Goal: Transaction & Acquisition: Register for event/course

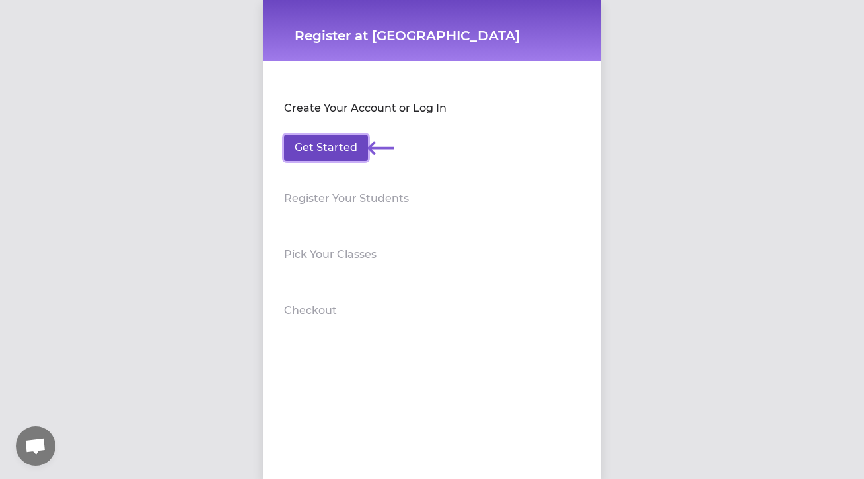
click at [324, 149] on button "Get Started" at bounding box center [326, 148] width 84 height 26
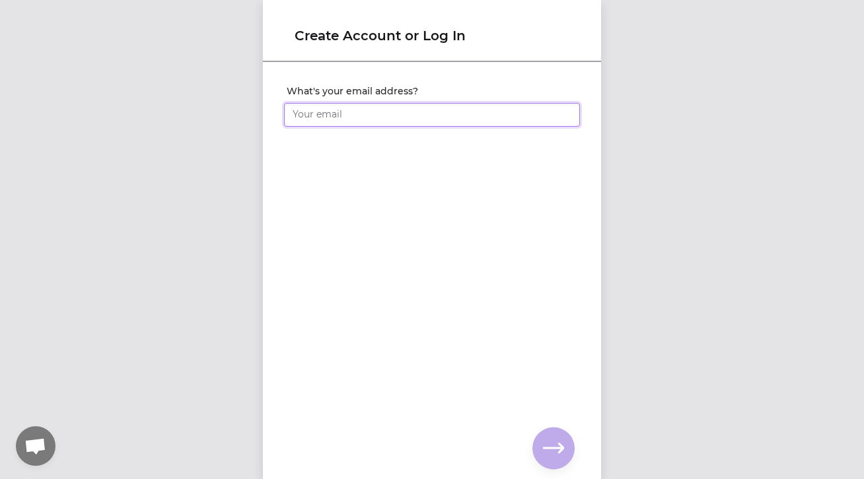
click at [377, 116] on input "What's your email address?" at bounding box center [432, 115] width 296 height 24
type input "[EMAIL_ADDRESS][DOMAIN_NAME]"
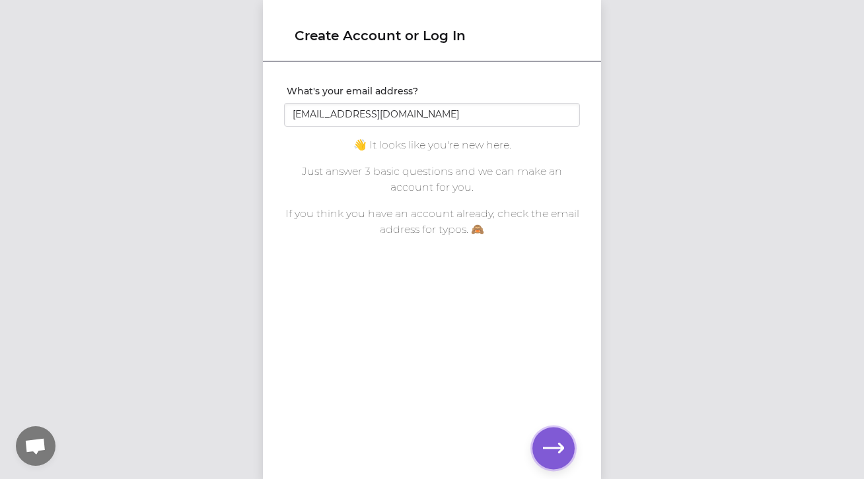
click at [551, 438] on icon "button" at bounding box center [553, 448] width 21 height 21
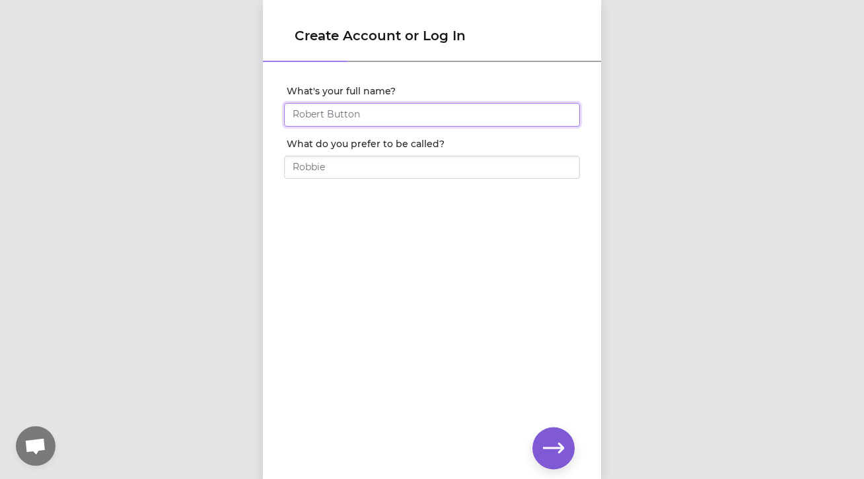
click at [367, 111] on input "What's your full name?" at bounding box center [432, 115] width 296 height 24
type input "[PERSON_NAME]"
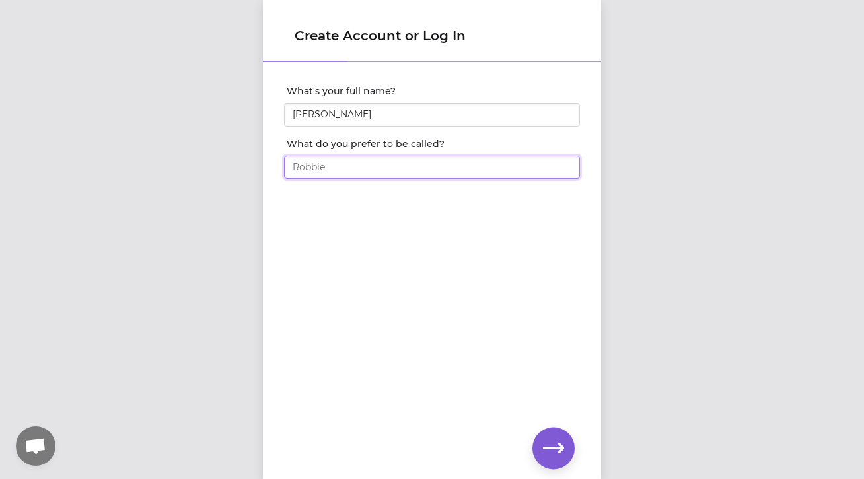
click at [367, 170] on input "What do you prefer to be called?" at bounding box center [432, 168] width 296 height 24
type input "[PERSON_NAME]"
click at [553, 450] on icon "button" at bounding box center [553, 448] width 21 height 21
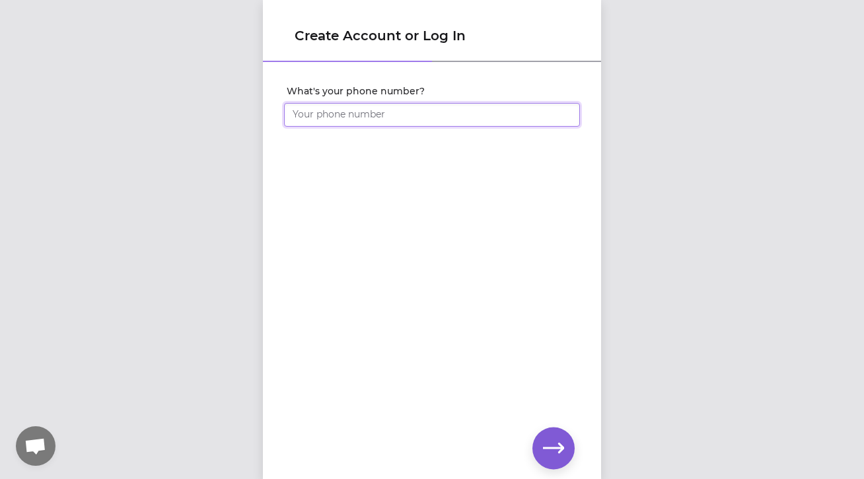
click at [390, 121] on input "What's your phone number?" at bounding box center [432, 115] width 296 height 24
type input "[PHONE_NUMBER]"
click at [553, 441] on icon "button" at bounding box center [553, 448] width 21 height 21
click at [559, 442] on icon "button" at bounding box center [553, 448] width 21 height 21
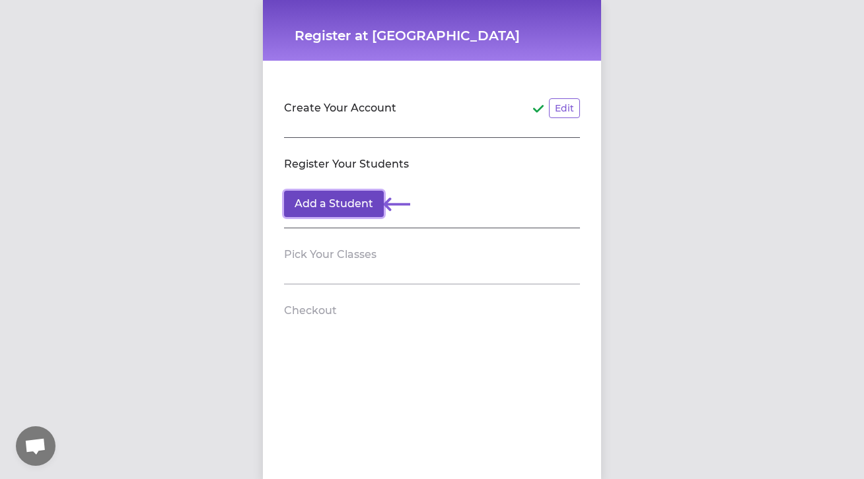
click at [348, 203] on button "Add a Student" at bounding box center [334, 204] width 100 height 26
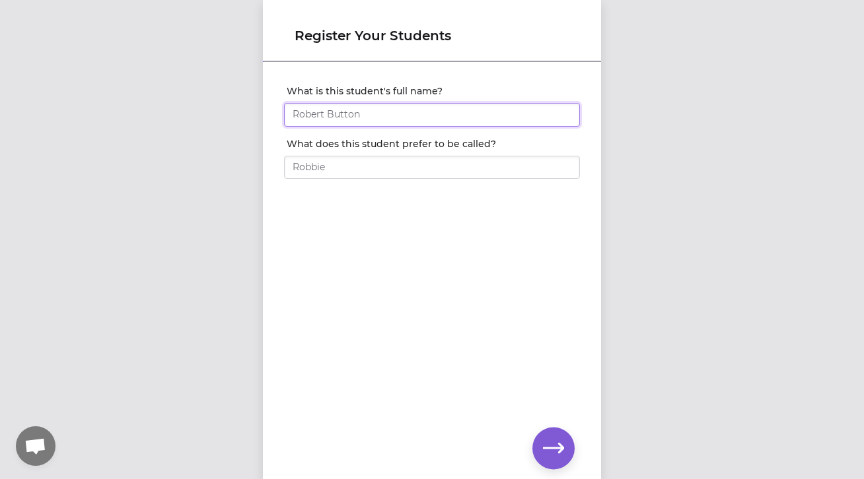
click at [349, 112] on input "What is this student's full name?" at bounding box center [432, 115] width 296 height 24
type input "[PERSON_NAME]"
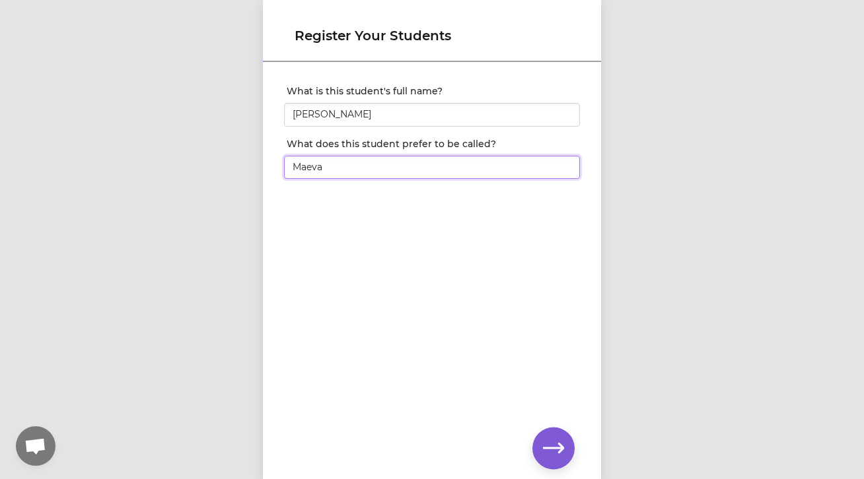
type input "Maeva"
click at [551, 436] on button "button" at bounding box center [553, 448] width 42 height 42
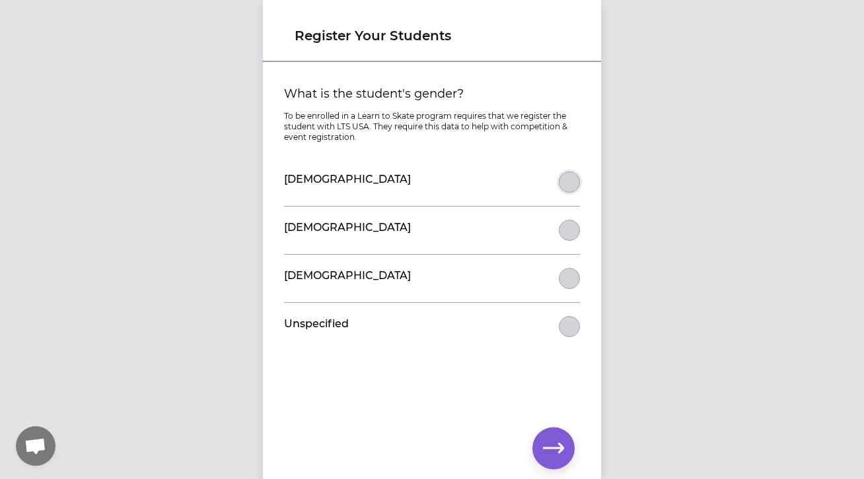
click at [564, 179] on button "What is the student's gender?" at bounding box center [569, 182] width 21 height 21
click at [563, 440] on icon "button" at bounding box center [553, 448] width 21 height 21
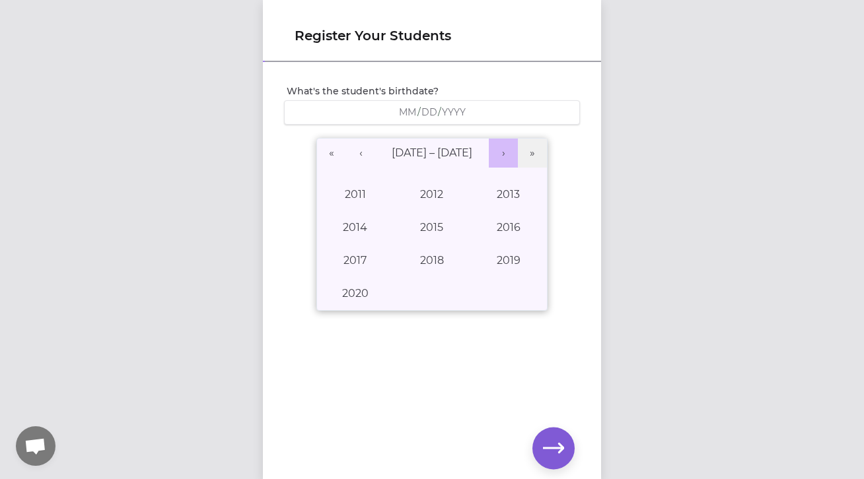
click at [504, 161] on button "›" at bounding box center [503, 153] width 29 height 29
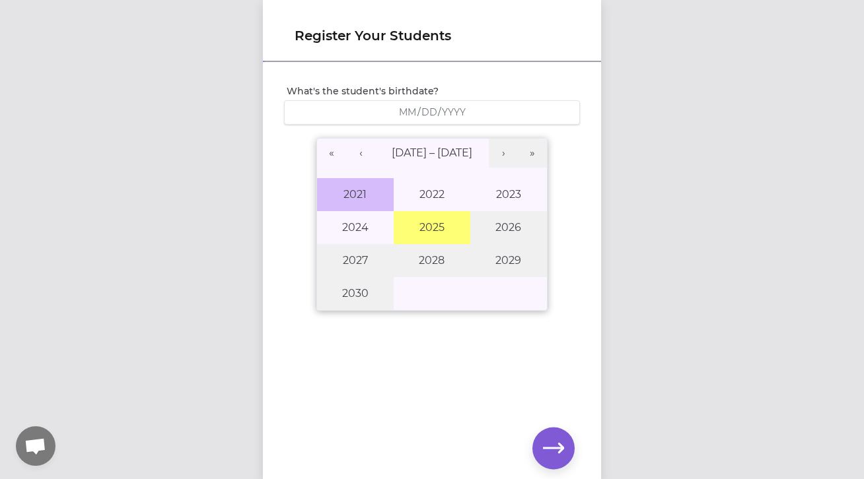
click at [362, 190] on button "2021" at bounding box center [355, 194] width 77 height 33
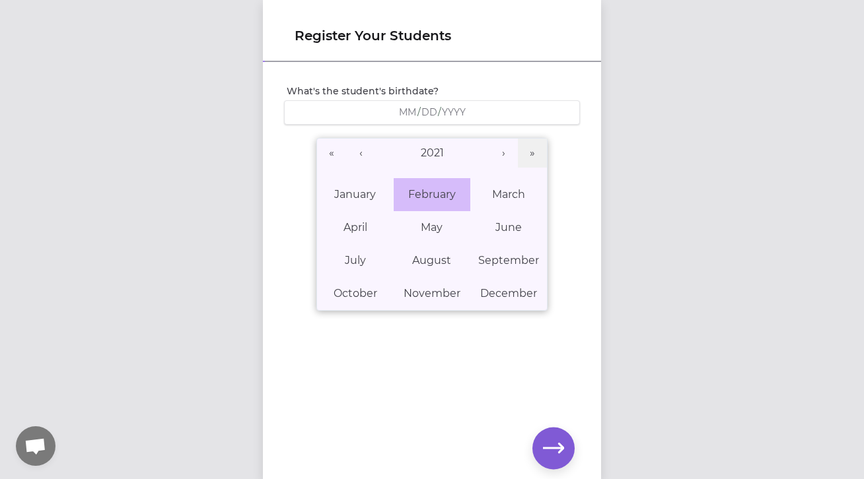
click at [442, 200] on button "February" at bounding box center [431, 194] width 77 height 33
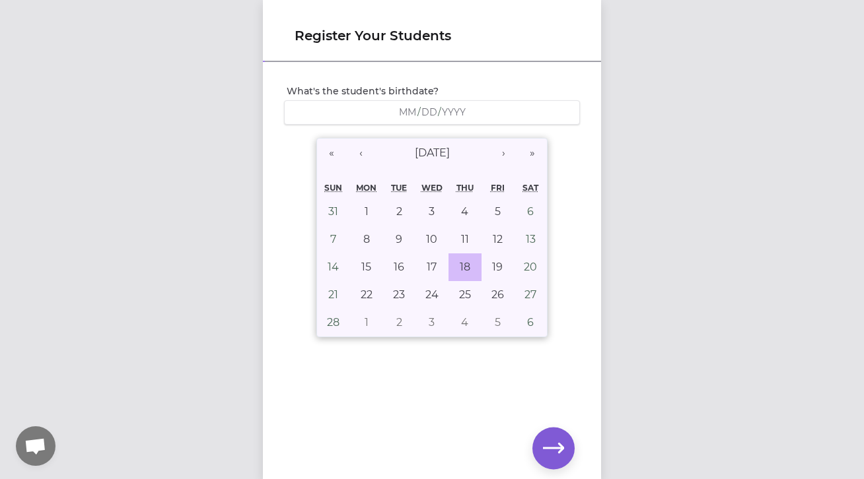
click at [450, 265] on button "18" at bounding box center [464, 268] width 33 height 28
type input "[DATE]"
type input "2"
type input "18"
type input "2021"
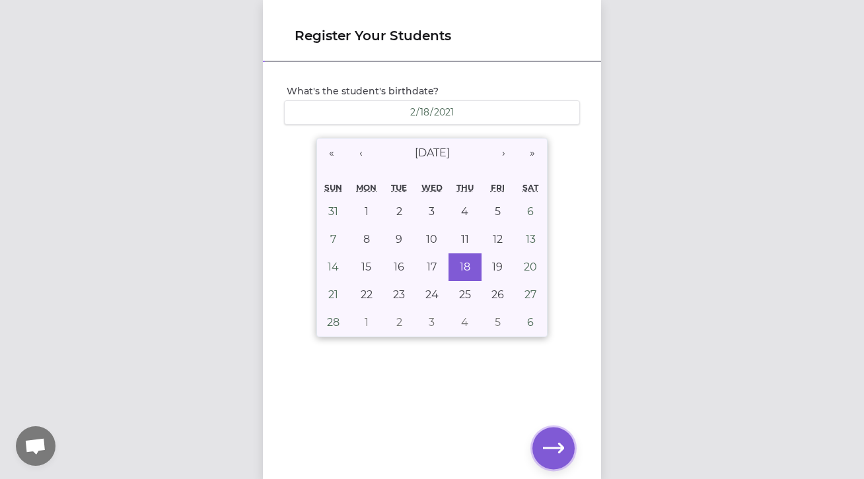
click at [562, 440] on icon "button" at bounding box center [553, 448] width 21 height 21
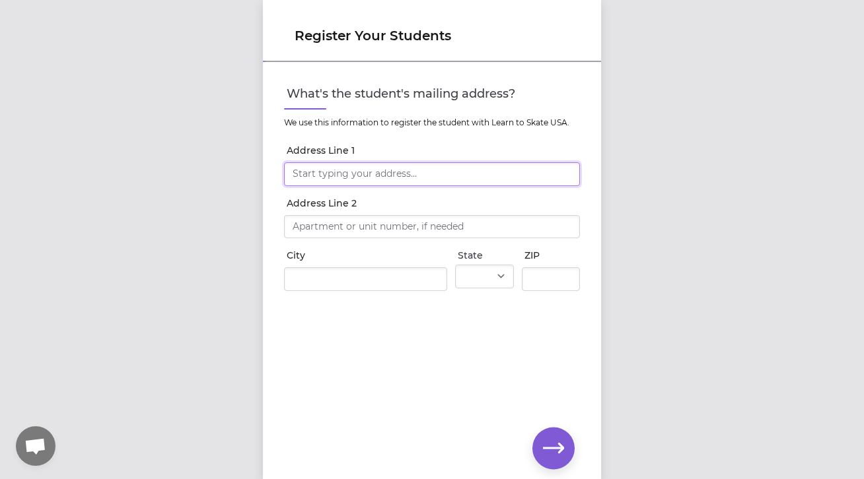
click at [375, 172] on input "Address Line 1" at bounding box center [432, 174] width 296 height 24
type input "4148 [GEOGRAPHIC_DATA]"
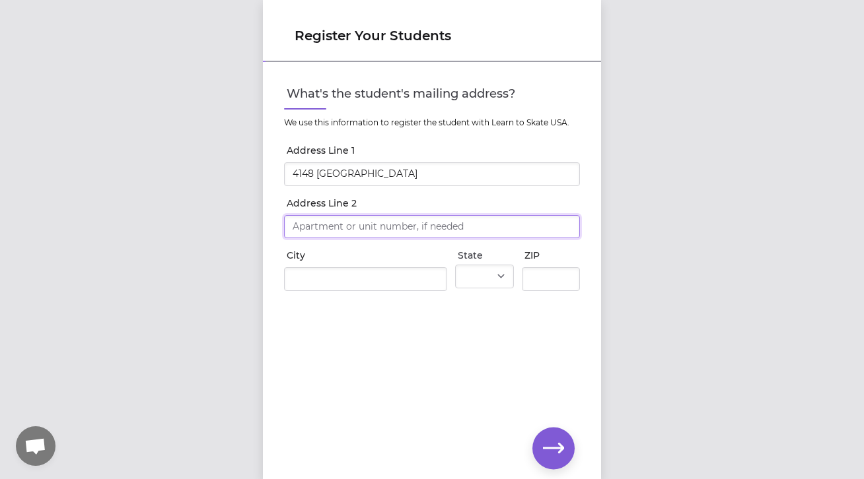
type input "4148 [GEOGRAPHIC_DATA]"
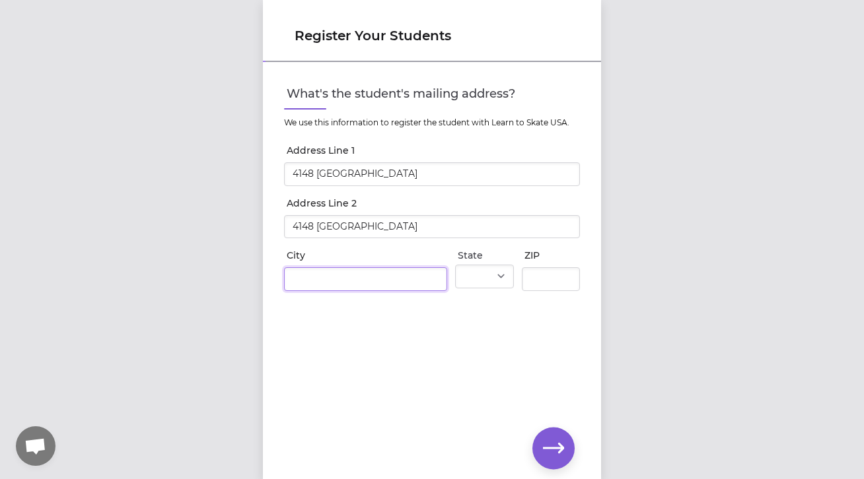
type input "[GEOGRAPHIC_DATA]"
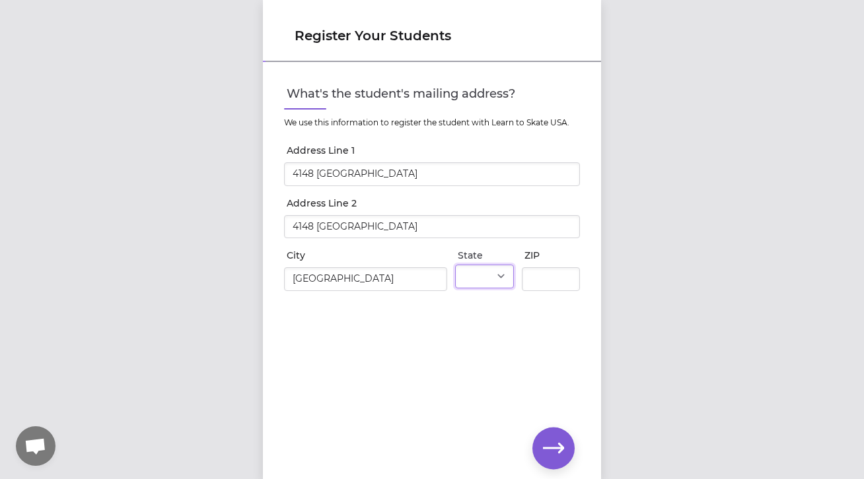
select select "MT"
type input "59912"
click at [553, 444] on icon "button" at bounding box center [553, 448] width 21 height 21
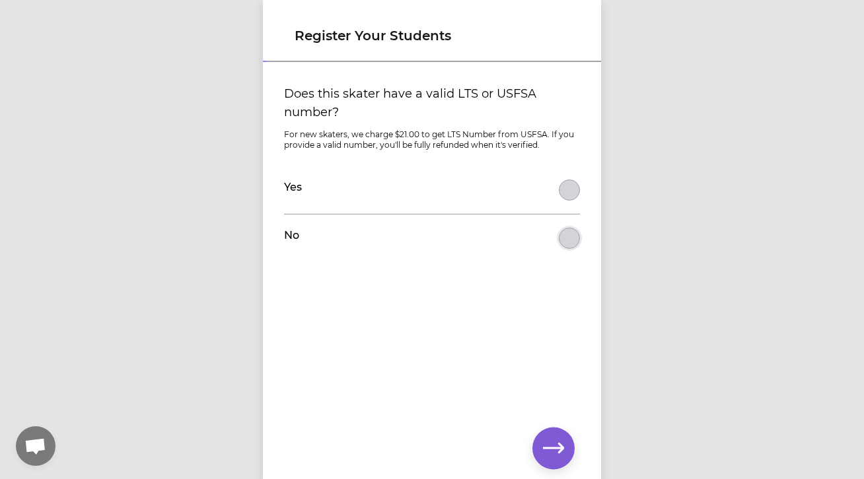
click at [568, 201] on button "Does this skater have a valid LTS or USFSA number?" at bounding box center [569, 190] width 21 height 21
click at [544, 440] on icon "button" at bounding box center [553, 448] width 21 height 21
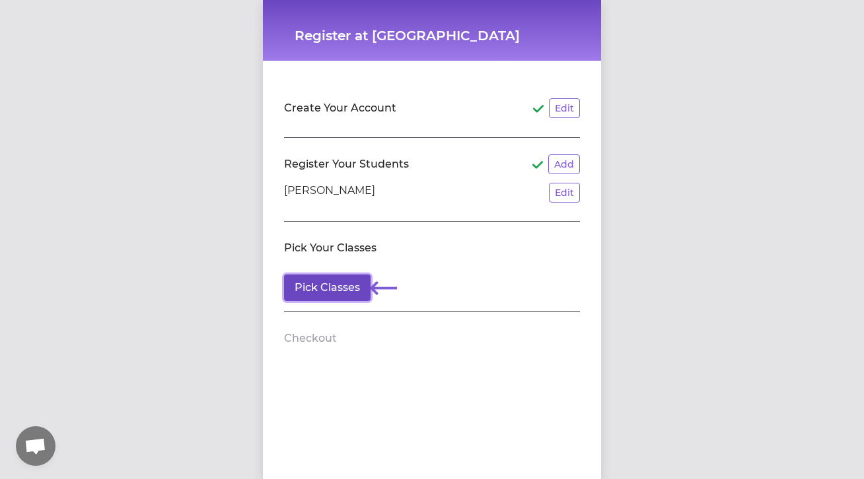
click at [331, 288] on button "Pick Classes" at bounding box center [327, 288] width 86 height 26
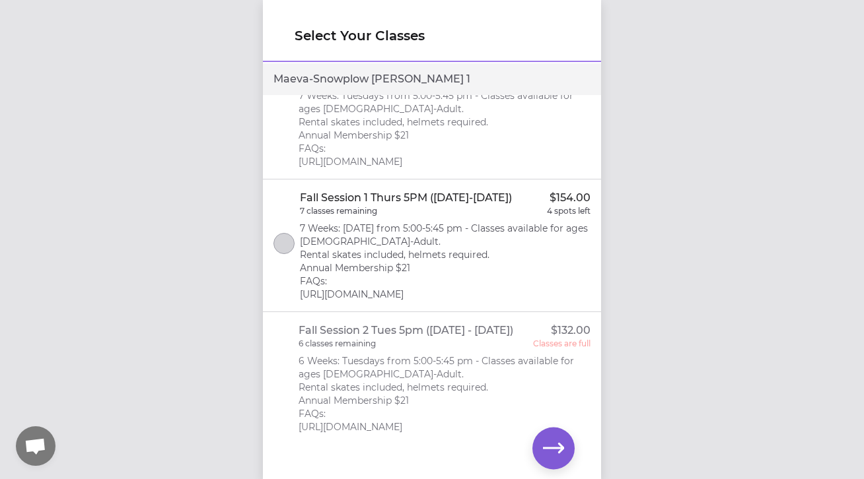
scroll to position [191, 0]
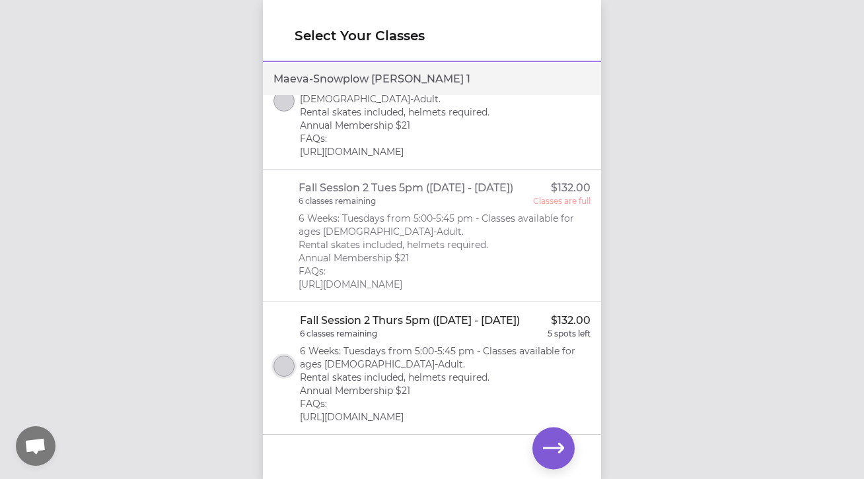
click at [285, 366] on button "select class" at bounding box center [283, 366] width 21 height 21
click at [559, 446] on icon "button" at bounding box center [553, 448] width 21 height 21
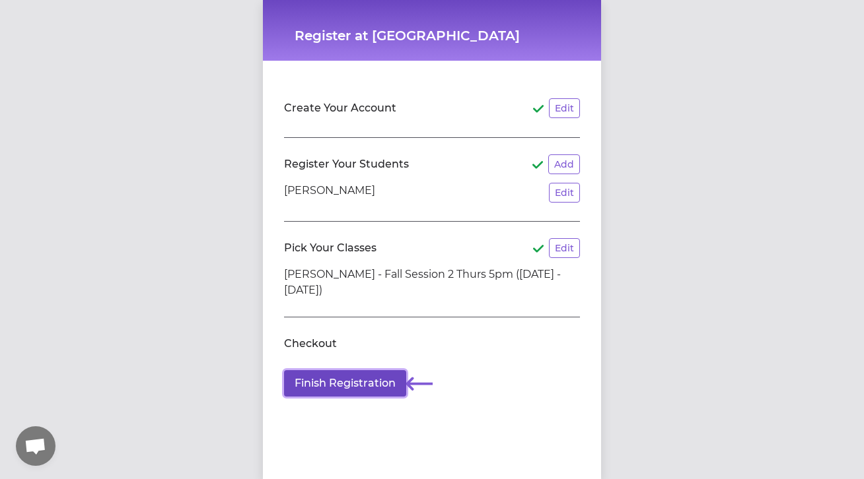
click at [366, 386] on button "Finish Registration" at bounding box center [345, 383] width 122 height 26
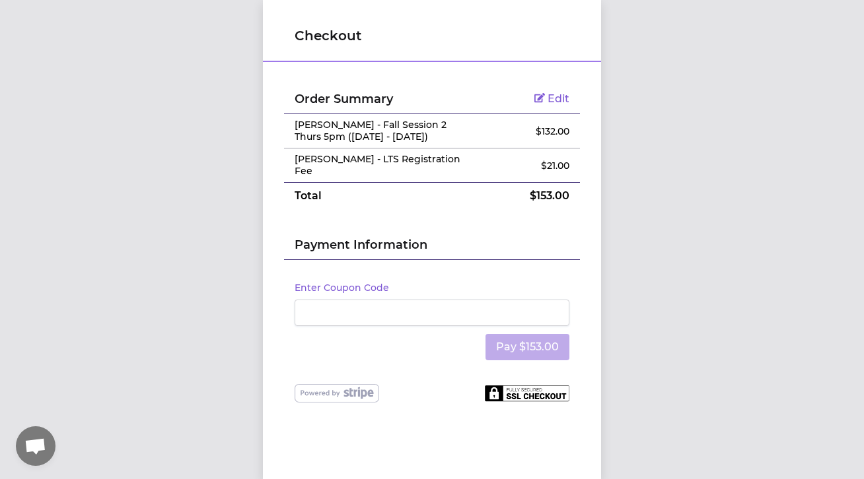
click at [341, 247] on h2 "Payment Information" at bounding box center [431, 248] width 275 height 24
click at [382, 246] on h2 "Payment Information" at bounding box center [431, 248] width 275 height 24
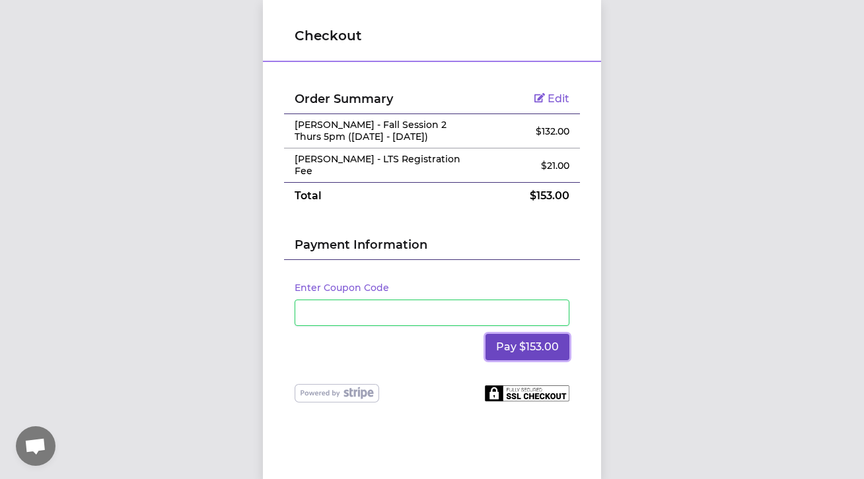
click at [504, 345] on button "Pay $153.00" at bounding box center [527, 347] width 84 height 26
click at [510, 347] on button "Pay $153.00" at bounding box center [527, 347] width 84 height 26
click at [492, 349] on button "Pay $153.00" at bounding box center [527, 347] width 84 height 26
click at [519, 349] on button "Pay $153.00" at bounding box center [527, 347] width 84 height 26
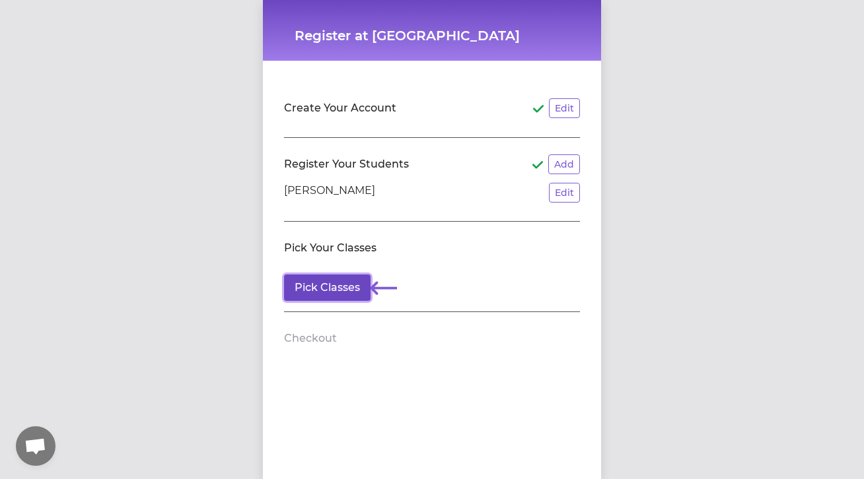
click at [347, 283] on button "Pick Classes" at bounding box center [327, 288] width 86 height 26
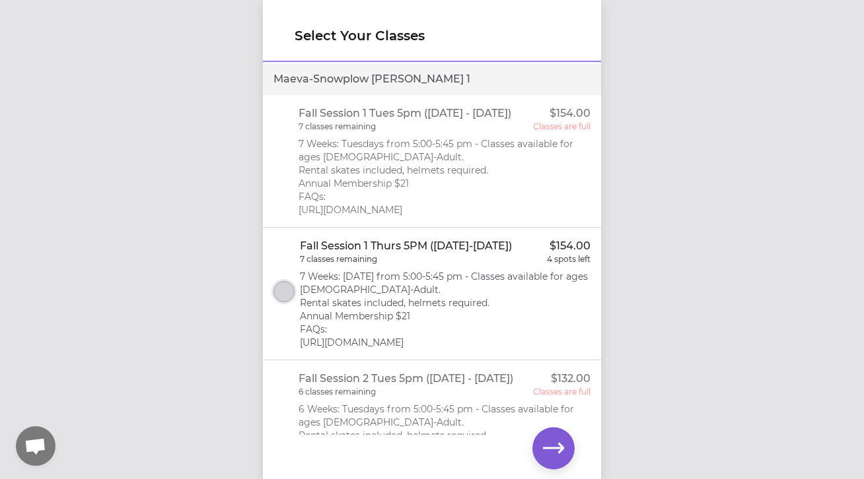
click at [287, 294] on button "select class" at bounding box center [283, 291] width 21 height 21
click at [282, 300] on button "select class" at bounding box center [283, 291] width 21 height 21
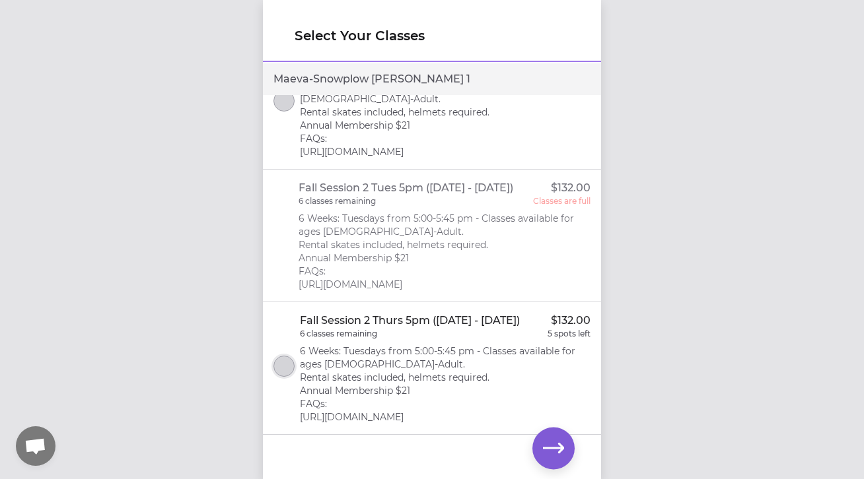
click at [282, 368] on button "select class" at bounding box center [283, 366] width 21 height 21
click at [551, 444] on icon "button" at bounding box center [553, 448] width 21 height 21
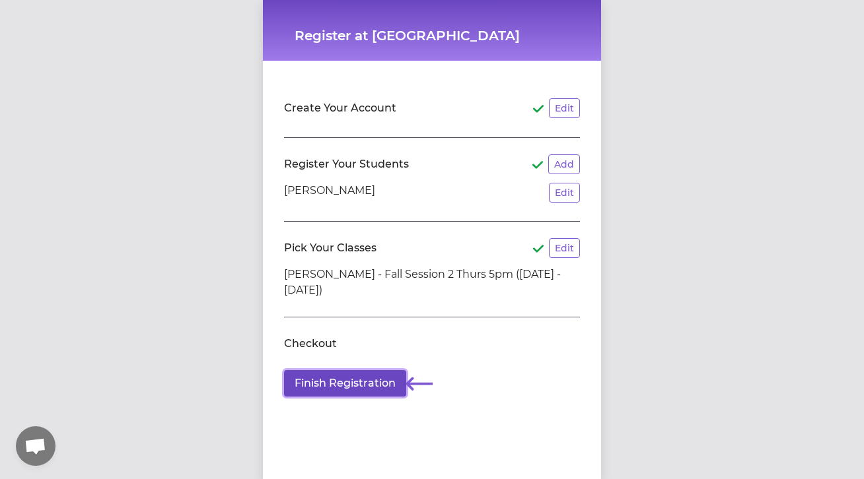
click at [371, 387] on button "Finish Registration" at bounding box center [345, 383] width 122 height 26
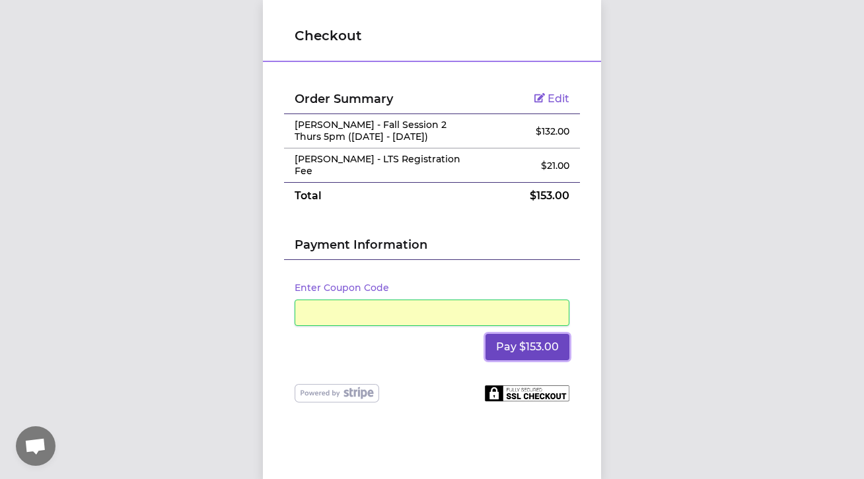
click at [537, 346] on button "Pay $153.00" at bounding box center [527, 347] width 84 height 26
click at [302, 316] on div at bounding box center [431, 313] width 275 height 26
click at [506, 339] on button "Pay $153.00" at bounding box center [527, 347] width 84 height 26
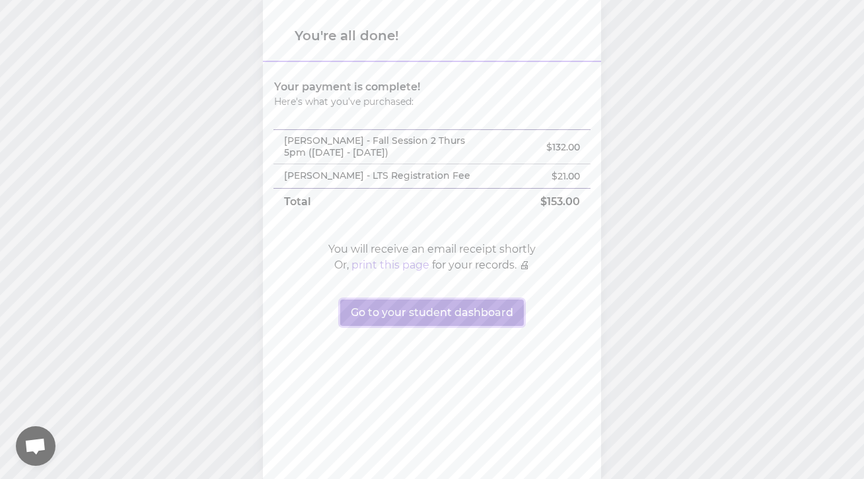
click at [437, 317] on button "Go to your student dashboard" at bounding box center [432, 313] width 184 height 26
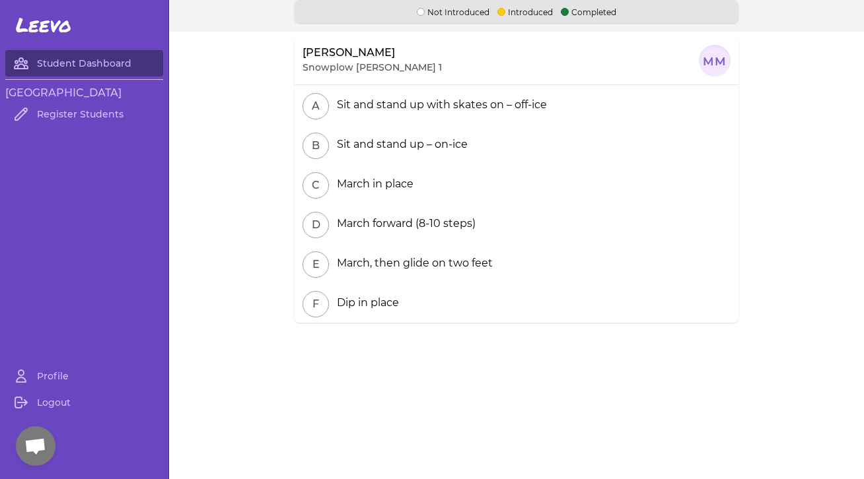
click at [364, 63] on p "Snowplow [PERSON_NAME] 1" at bounding box center [371, 67] width 139 height 13
click at [714, 71] on div at bounding box center [714, 61] width 32 height 32
click at [316, 229] on button "D" at bounding box center [315, 225] width 26 height 26
click at [319, 182] on button "C" at bounding box center [315, 185] width 26 height 26
click at [318, 153] on button "B" at bounding box center [315, 146] width 26 height 26
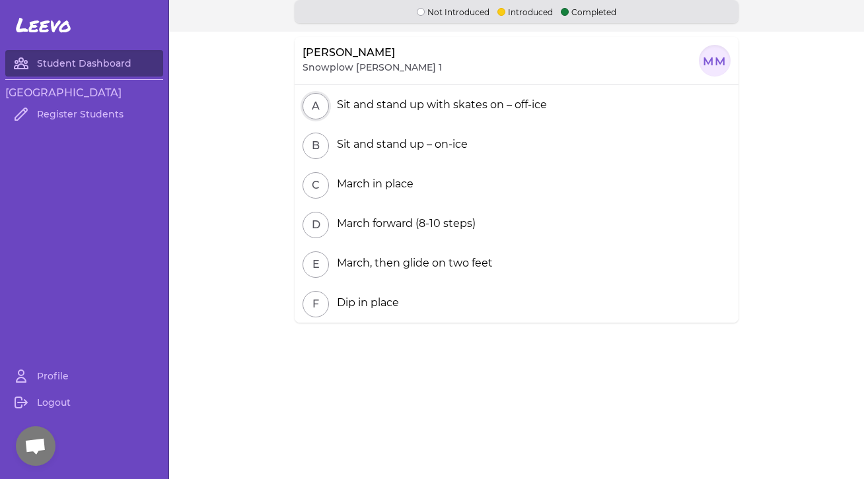
click at [318, 106] on button "A" at bounding box center [315, 106] width 26 height 26
click at [423, 13] on button "button" at bounding box center [421, 12] width 8 height 8
click at [503, 11] on button "button" at bounding box center [501, 12] width 8 height 8
click at [566, 13] on button "button" at bounding box center [564, 12] width 8 height 8
click at [316, 109] on button "A" at bounding box center [315, 106] width 26 height 26
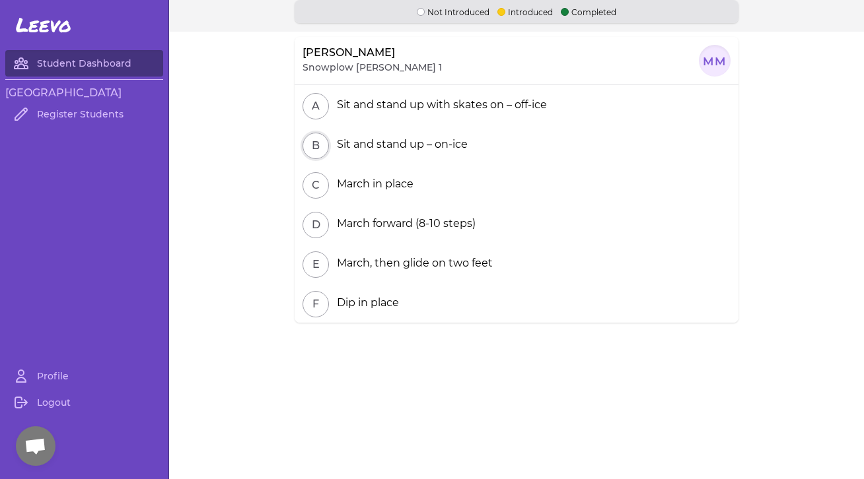
click at [316, 150] on button "B" at bounding box center [315, 146] width 26 height 26
click at [379, 61] on p "Snowplow [PERSON_NAME] 1" at bounding box center [371, 67] width 139 height 13
click at [316, 302] on button "F" at bounding box center [315, 304] width 26 height 26
click at [57, 380] on link "Profile" at bounding box center [84, 376] width 158 height 26
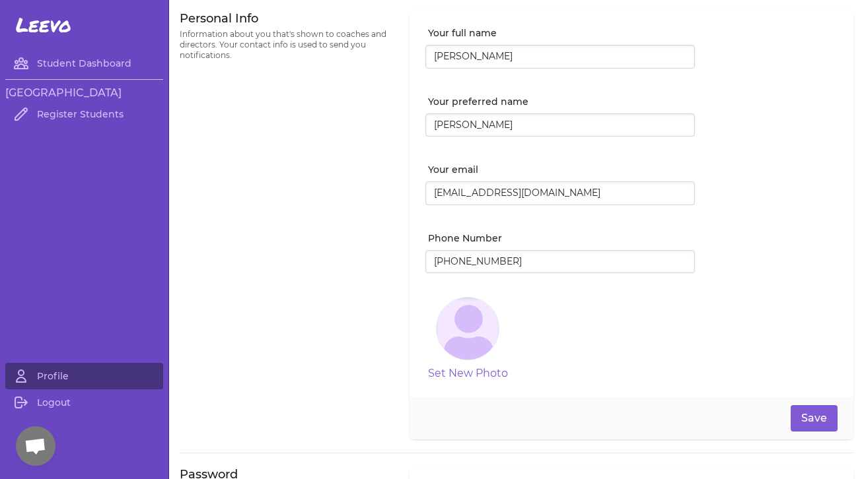
click at [80, 93] on h3 "Glacier Skate Academy" at bounding box center [84, 93] width 158 height 16
click at [80, 107] on link "Register Students" at bounding box center [84, 114] width 158 height 26
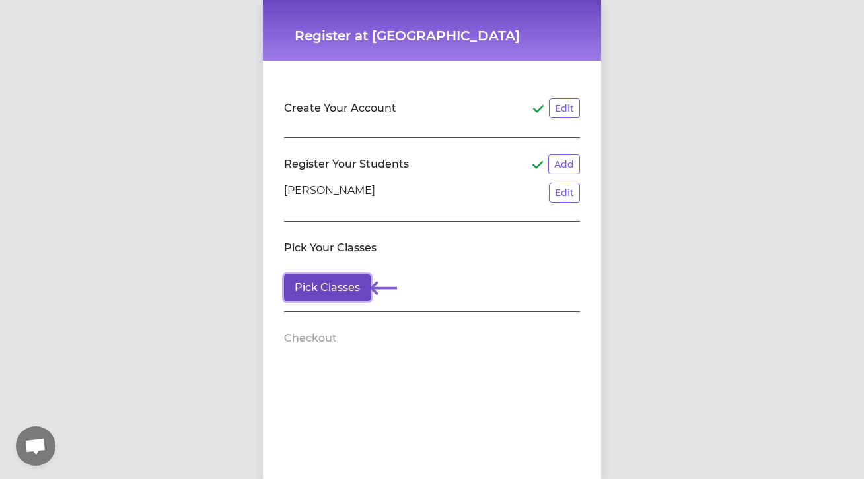
click at [312, 279] on button "Pick Classes" at bounding box center [327, 288] width 86 height 26
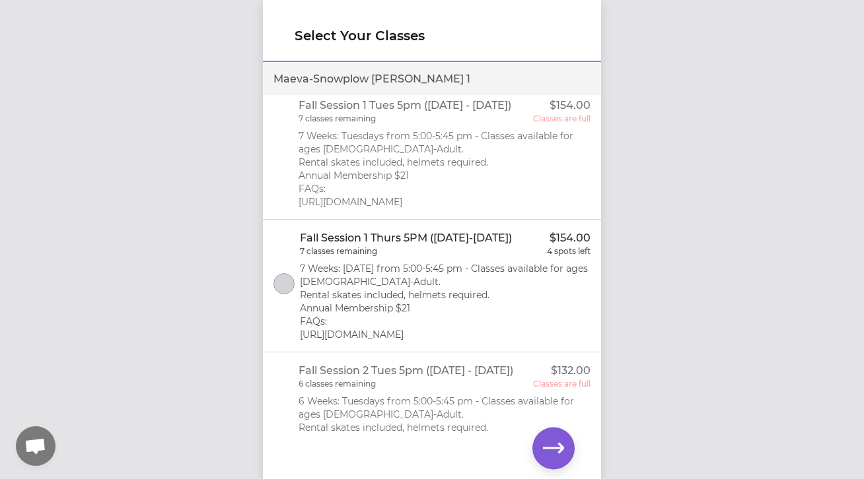
scroll to position [209, 0]
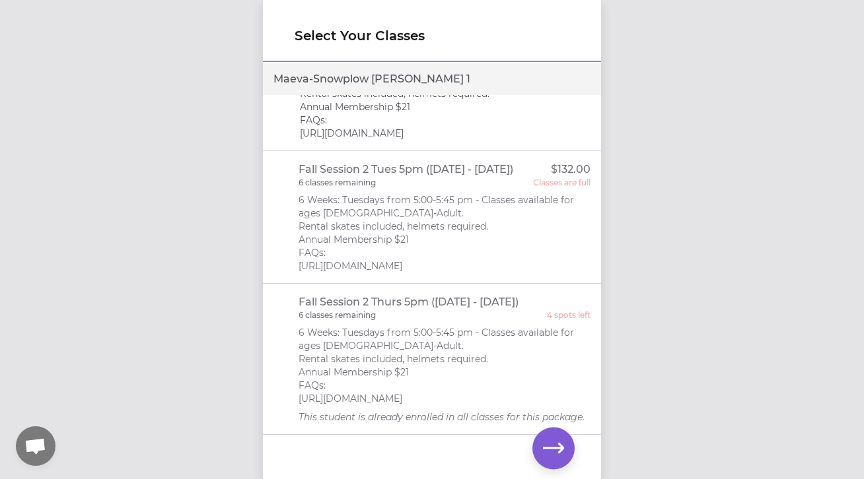
click at [287, 308] on li "Fall Session 2 Thurs 5pm (Oct 30 - Dec 11) 6 classes remaining 4 spots left 6 W…" at bounding box center [432, 359] width 338 height 151
click at [317, 360] on p "6 Weeks: Tuesdays from 5:00-5:45 pm - Classes available for ages [DEMOGRAPHIC_D…" at bounding box center [444, 365] width 292 height 79
